Goal: Information Seeking & Learning: Learn about a topic

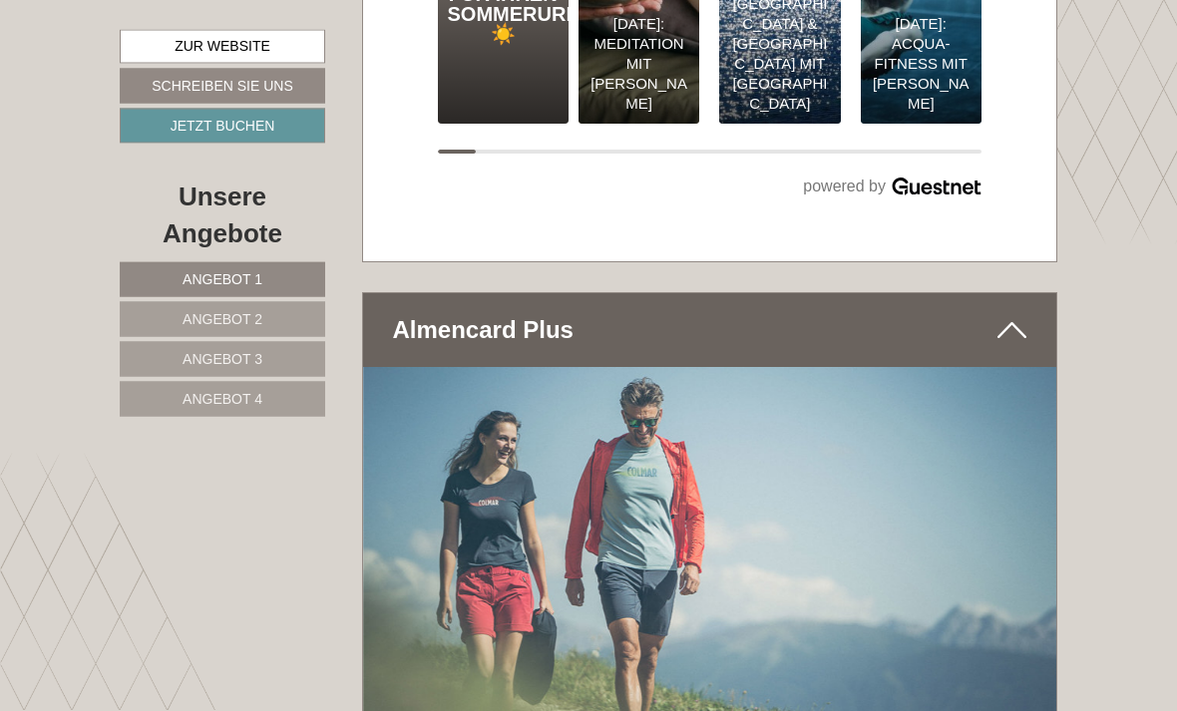
scroll to position [10167, 0]
click at [309, 316] on link "Angebot 2" at bounding box center [222, 319] width 205 height 35
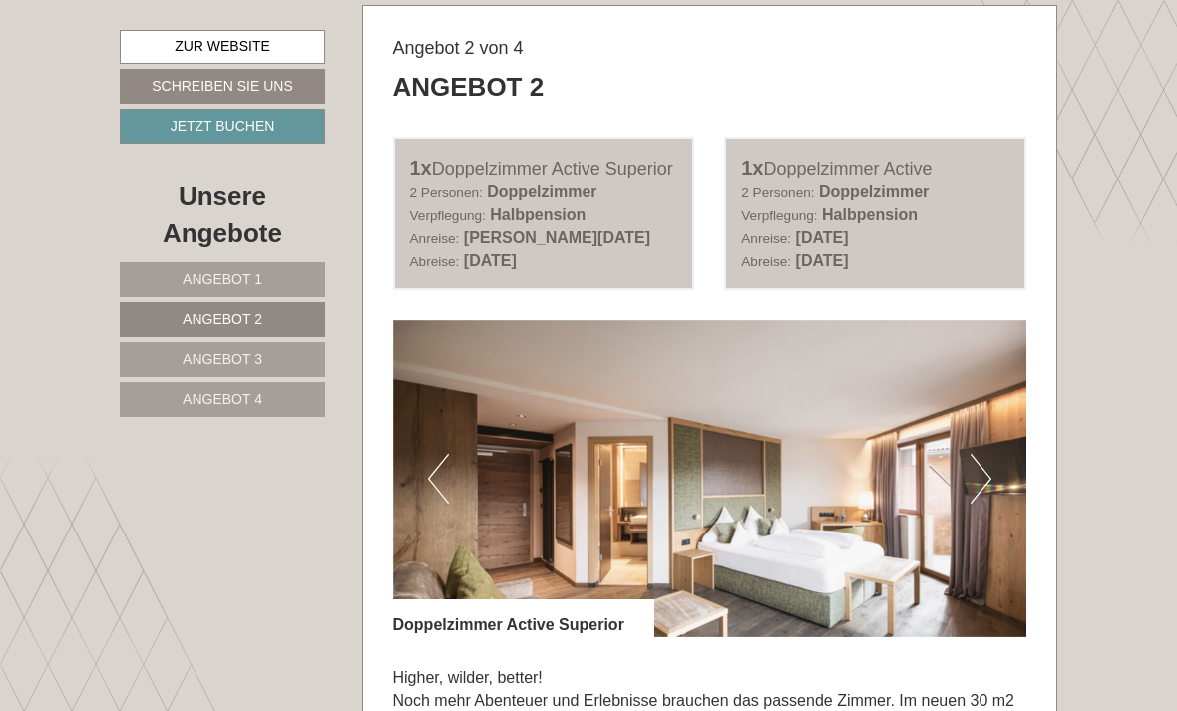
click at [308, 360] on link "Angebot 3" at bounding box center [222, 359] width 205 height 35
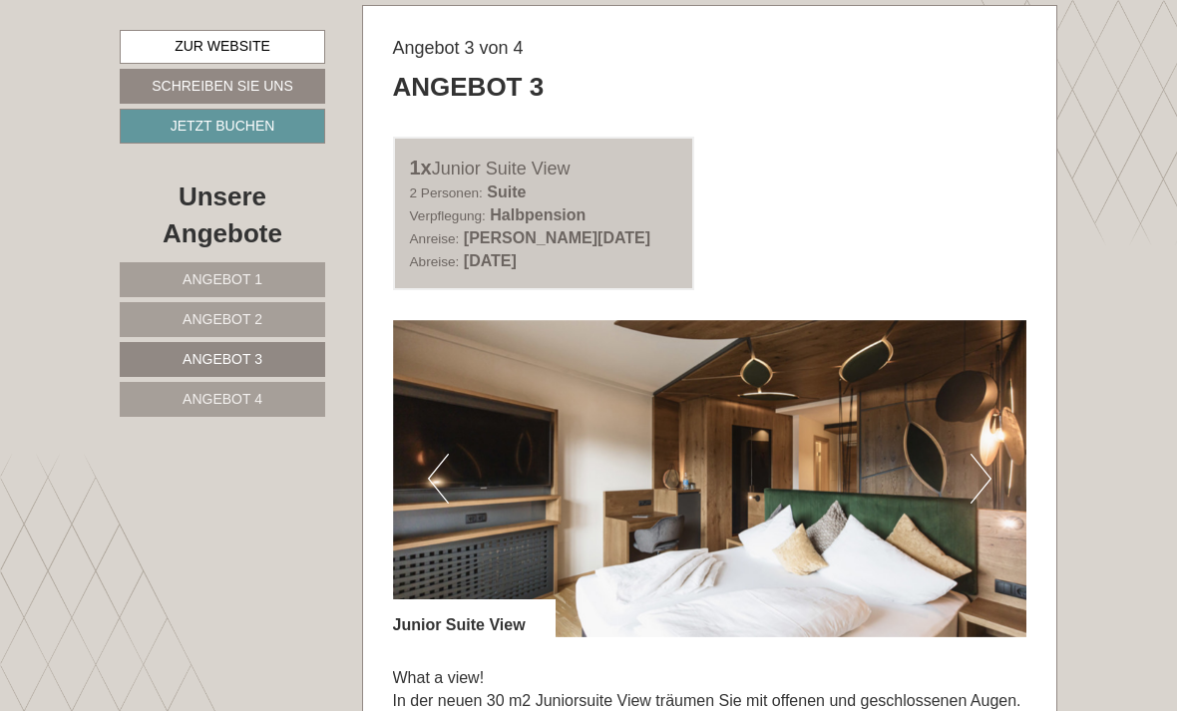
click at [295, 398] on link "Angebot 4" at bounding box center [222, 399] width 205 height 35
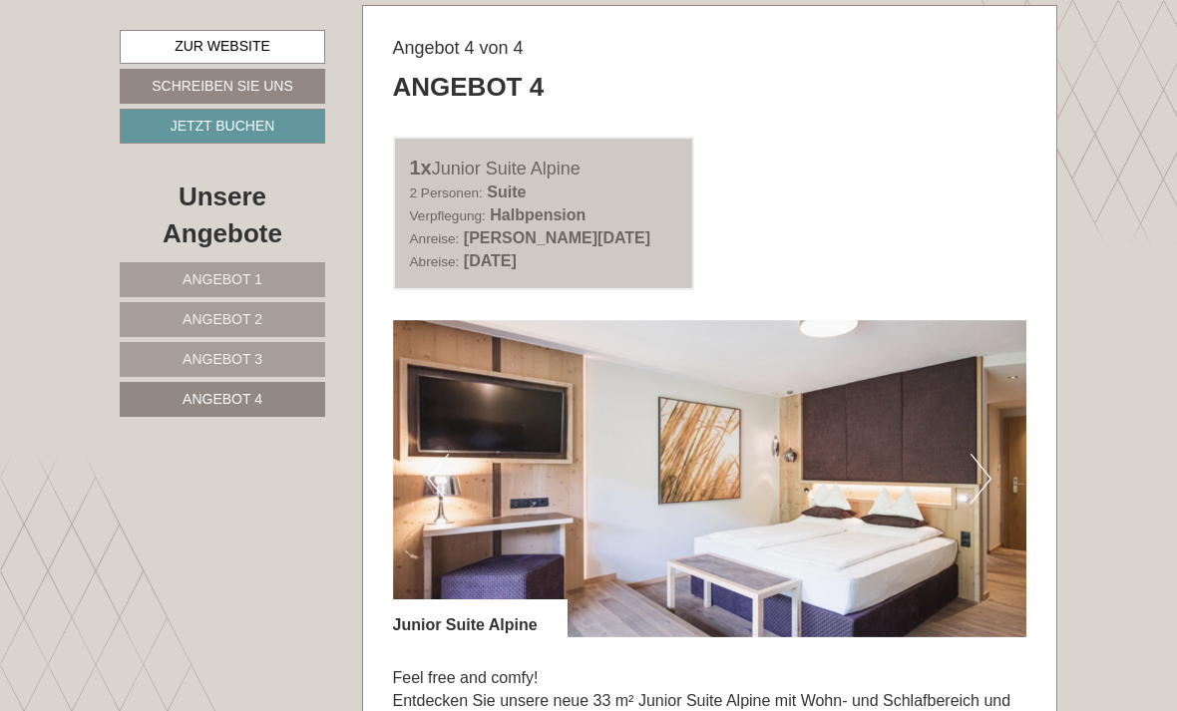
click at [295, 280] on link "Angebot 1" at bounding box center [222, 279] width 205 height 35
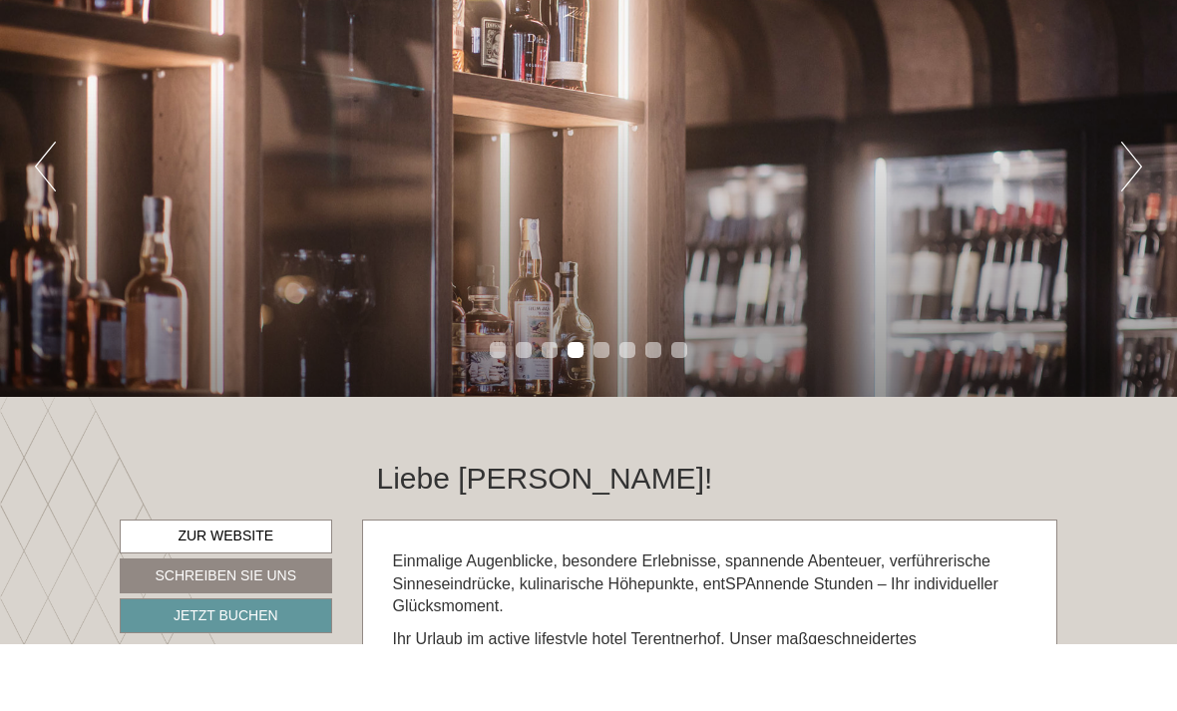
scroll to position [207, 0]
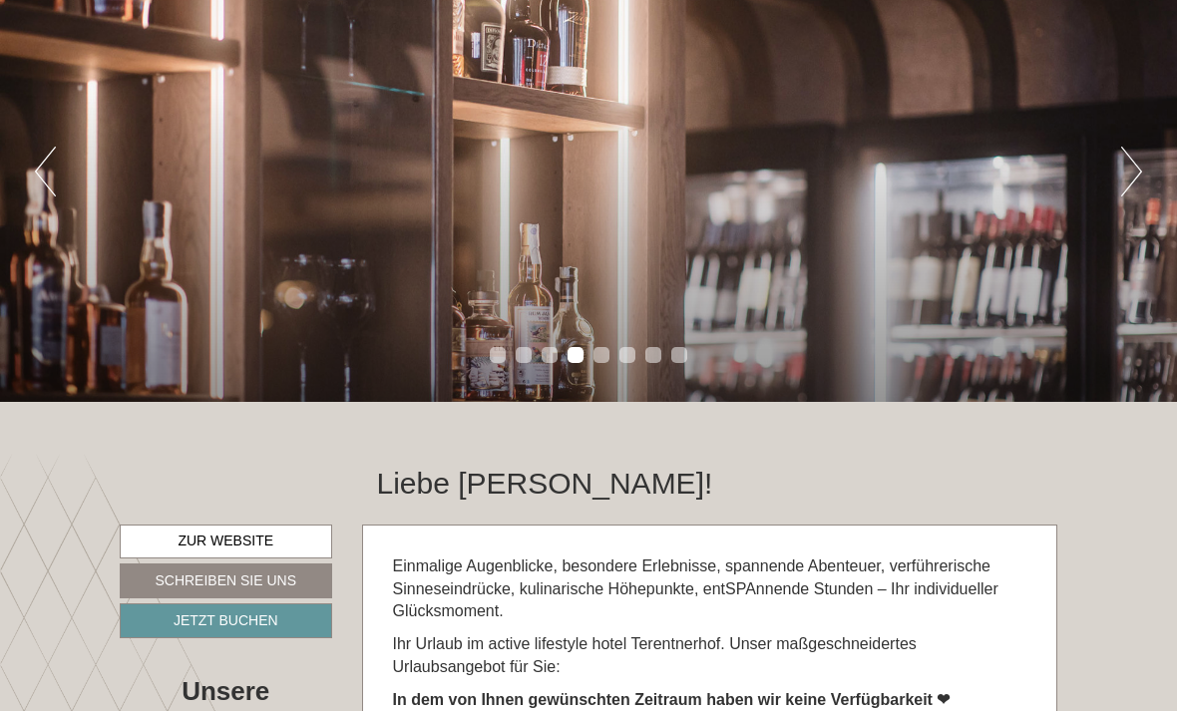
click at [1106, 321] on div "Previous Next 1 2 3 4 5 6 7 8" at bounding box center [588, 172] width 1177 height 460
click at [1138, 165] on button "Next" at bounding box center [1131, 172] width 21 height 50
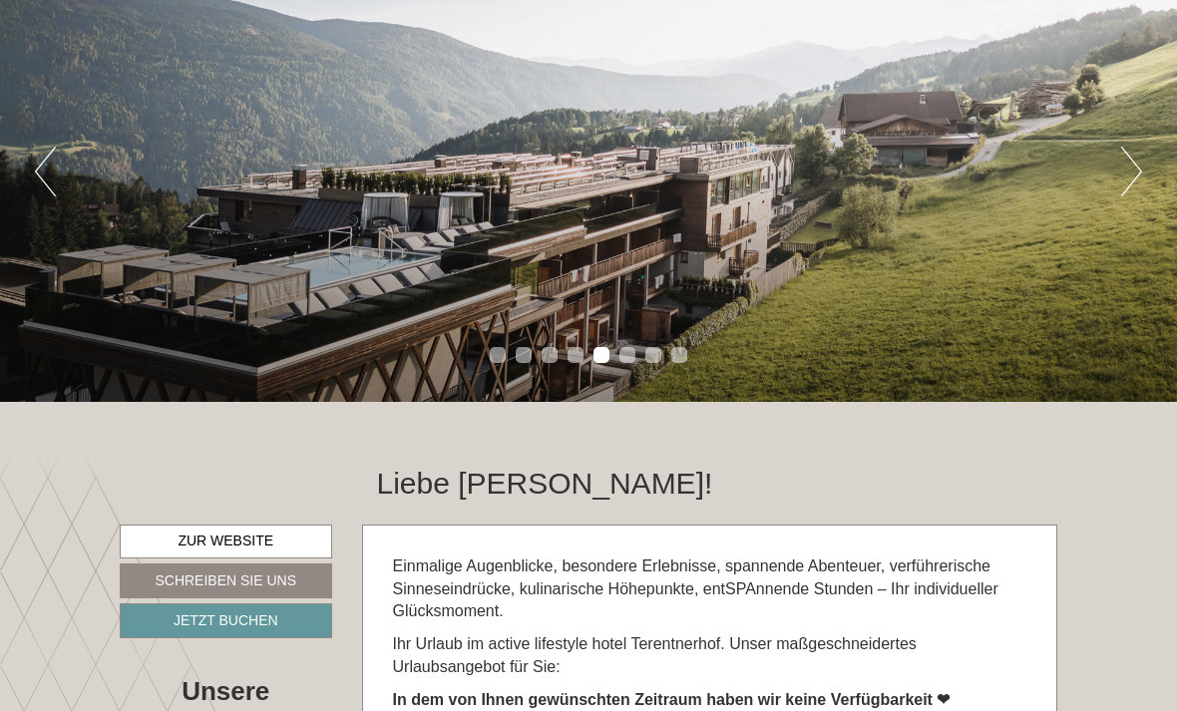
click at [1117, 174] on div "Previous Next 1 2 3 4 5 6 7 8" at bounding box center [588, 172] width 1177 height 460
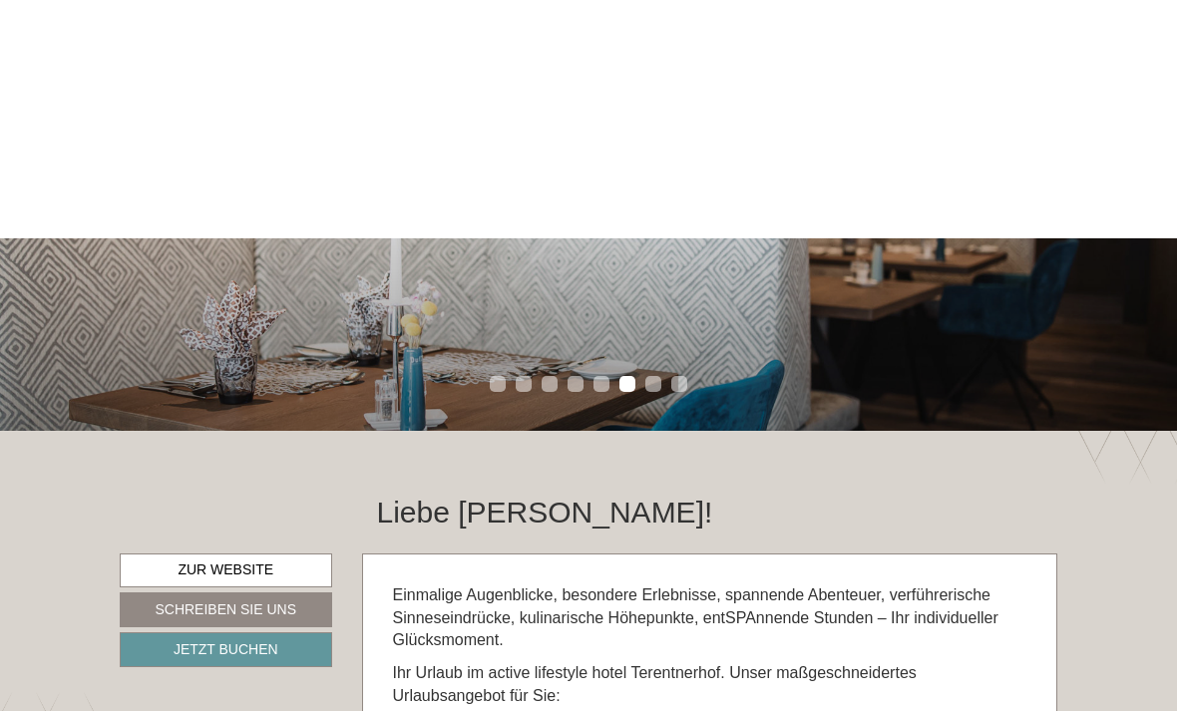
scroll to position [0, 0]
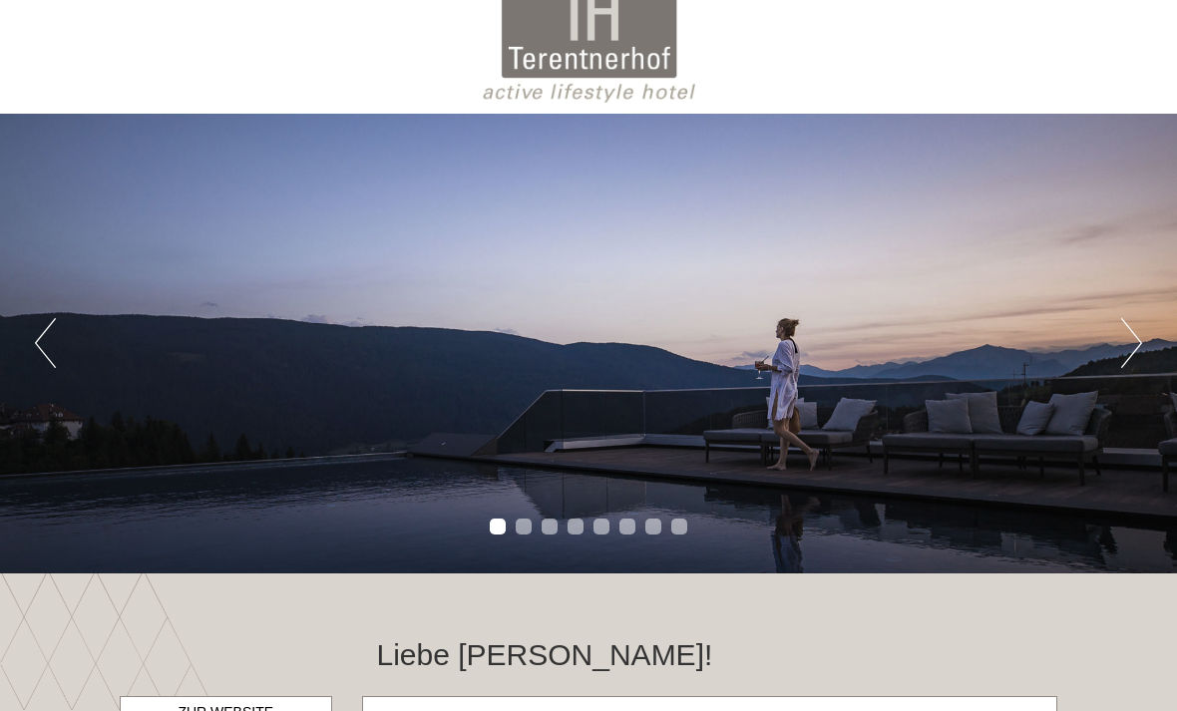
scroll to position [34, 0]
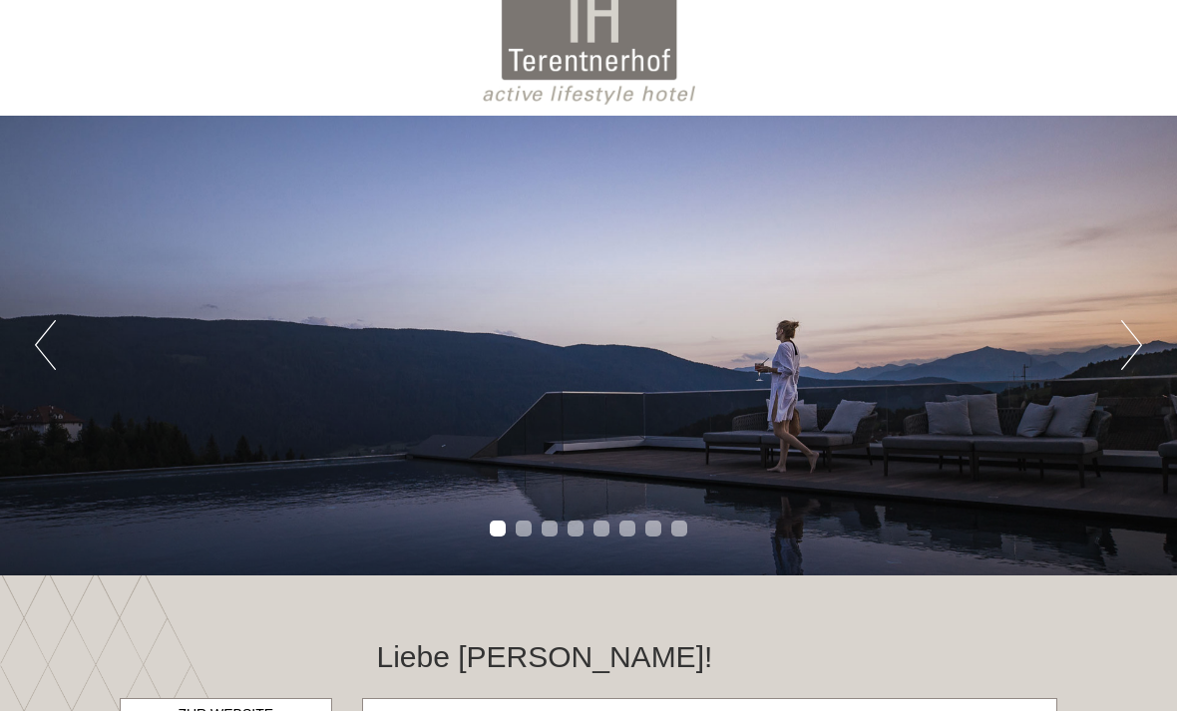
click at [1121, 353] on button "Next" at bounding box center [1131, 345] width 21 height 50
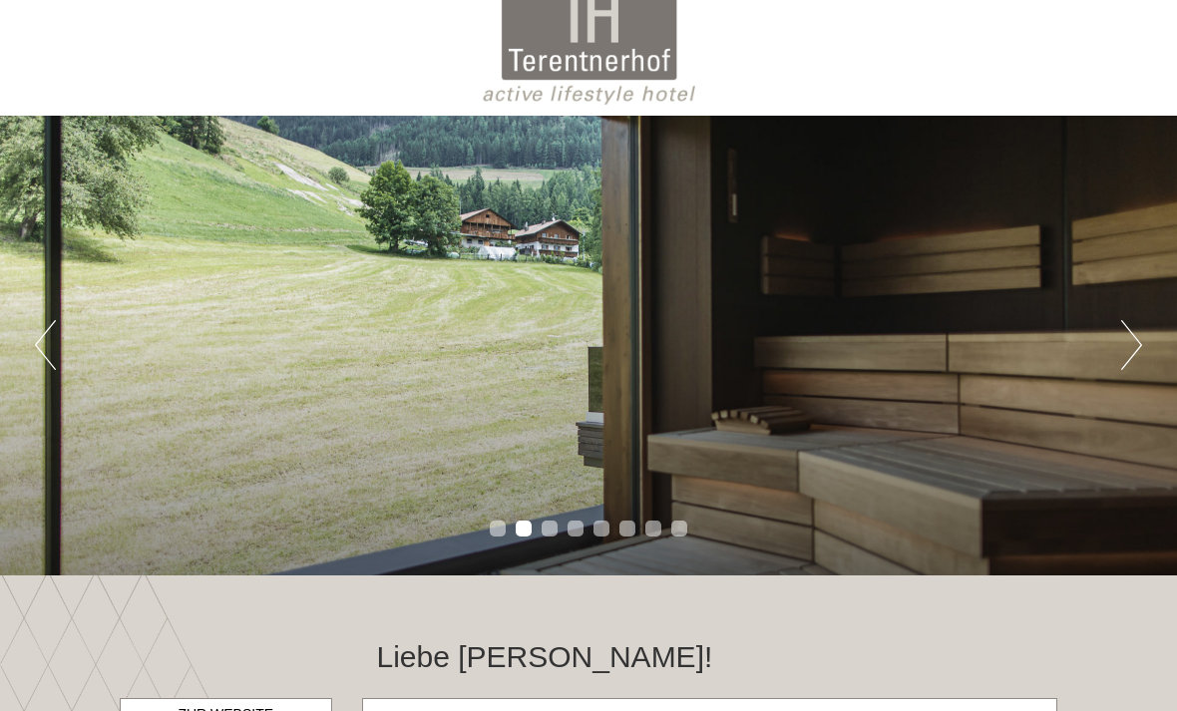
click at [1121, 346] on button "Next" at bounding box center [1131, 345] width 21 height 50
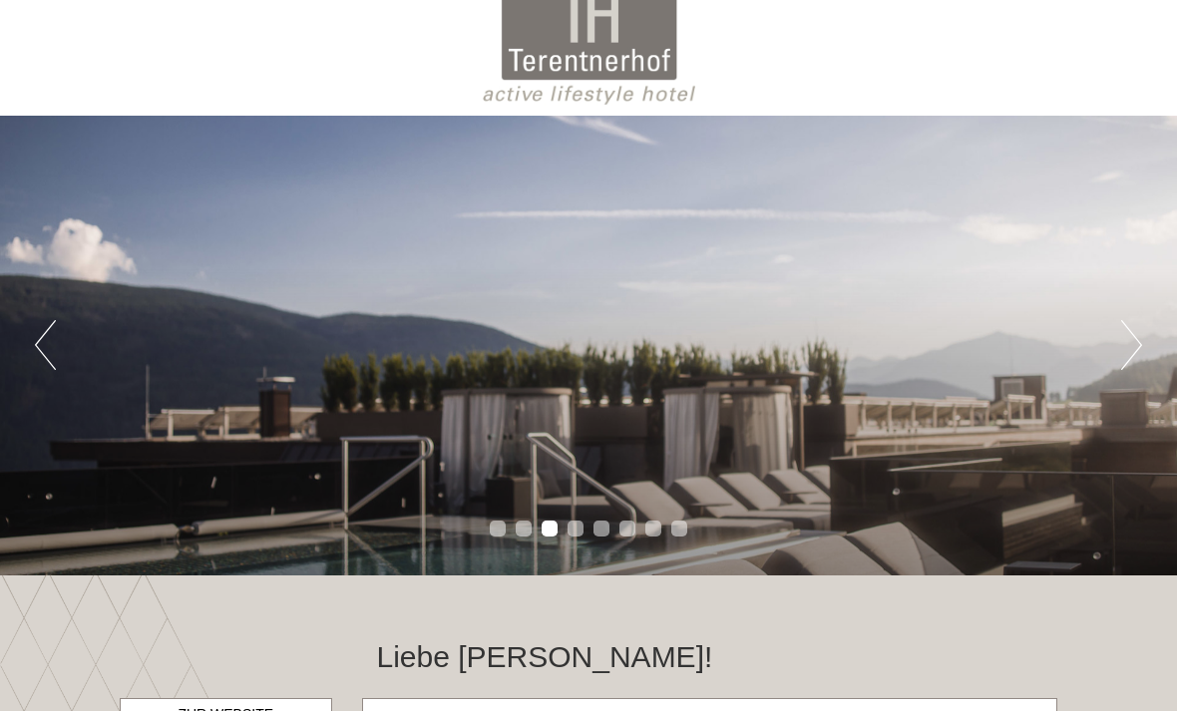
click at [1129, 345] on button "Next" at bounding box center [1131, 345] width 21 height 50
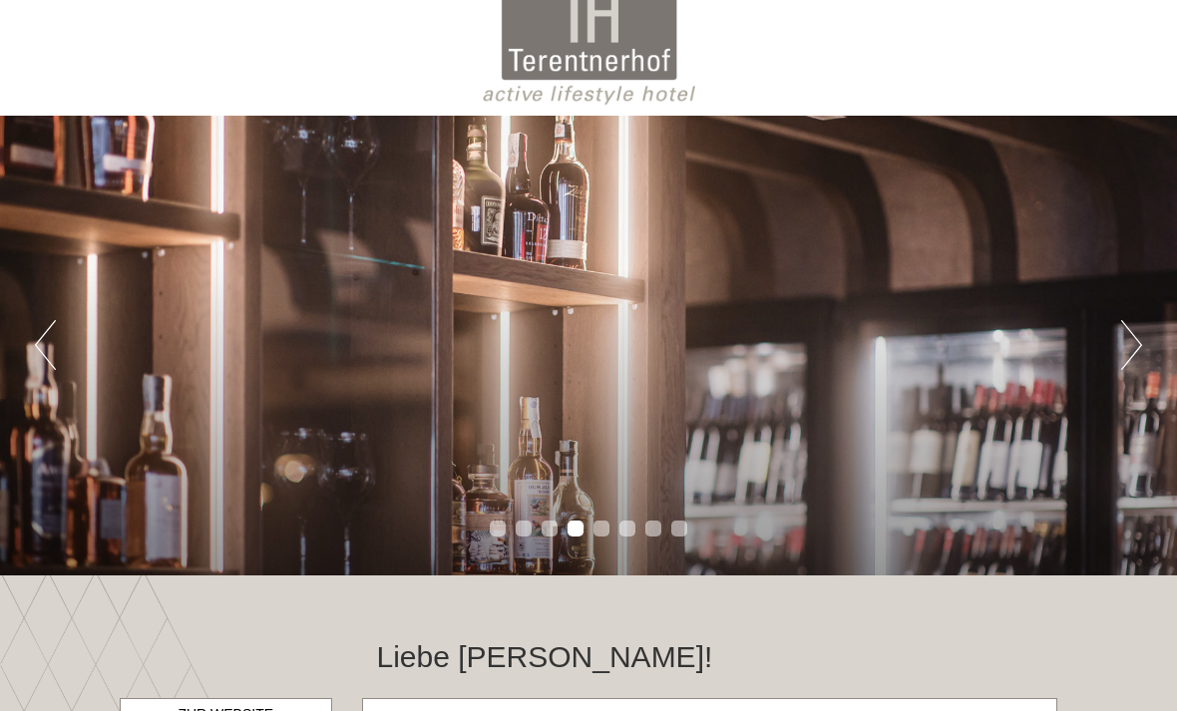
click at [1135, 357] on button "Next" at bounding box center [1131, 345] width 21 height 50
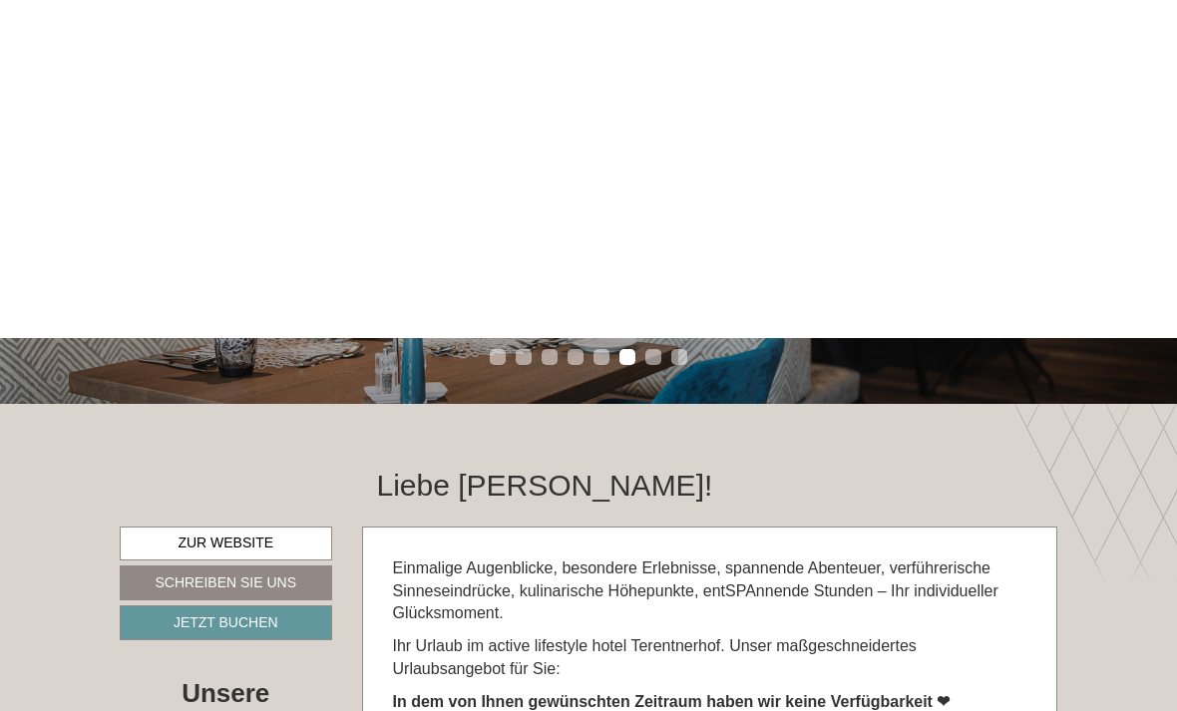
scroll to position [0, 0]
